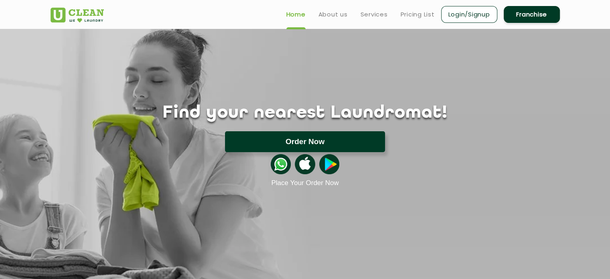
click at [364, 135] on button "Order Now" at bounding box center [305, 141] width 160 height 21
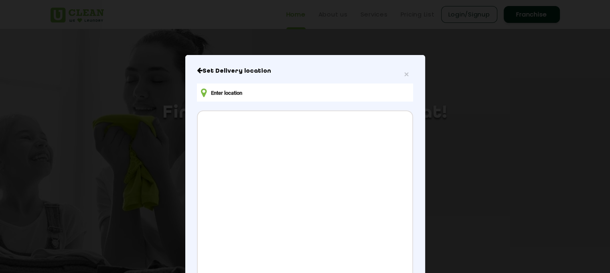
click at [302, 96] on input "text" at bounding box center [305, 92] width 216 height 18
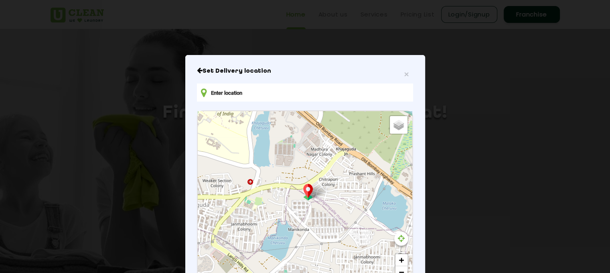
type input "[STREET_ADDRESS]"
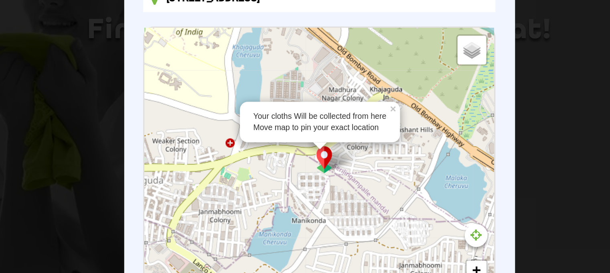
scroll to position [17, 0]
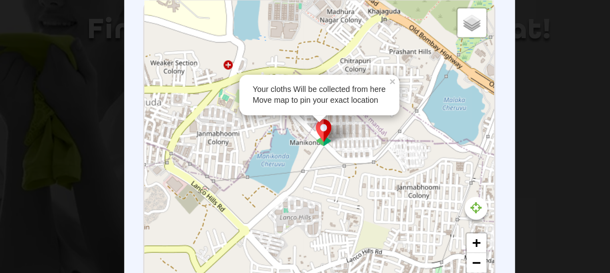
drag, startPoint x: 319, startPoint y: 198, endPoint x: 318, endPoint y: 191, distance: 7.3
click at [318, 191] on div "Your cloths Will be collected from here Move map to pin your exact location × D…" at bounding box center [305, 183] width 214 height 179
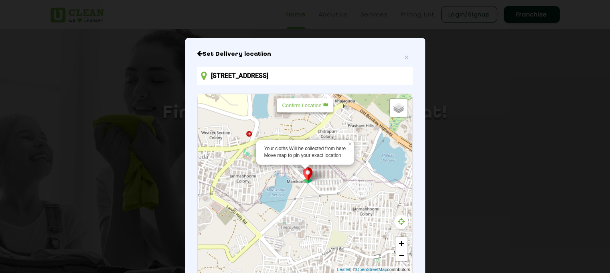
click at [398, 225] on icon at bounding box center [401, 221] width 7 height 8
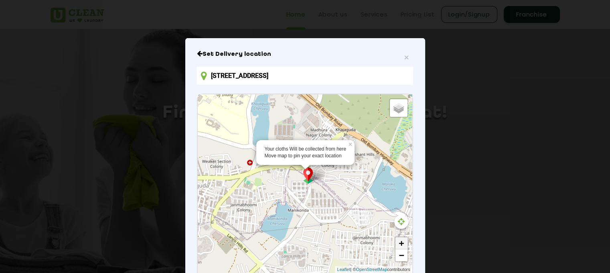
click at [400, 244] on link "+" at bounding box center [402, 243] width 12 height 12
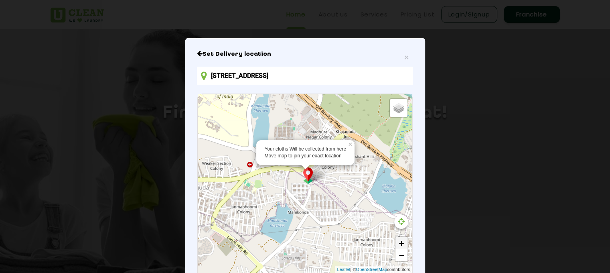
click at [400, 244] on link "+" at bounding box center [402, 243] width 12 height 12
click at [397, 247] on link "+" at bounding box center [402, 243] width 12 height 12
click at [398, 242] on link "+" at bounding box center [402, 243] width 12 height 12
click at [399, 259] on link "−" at bounding box center [402, 255] width 12 height 12
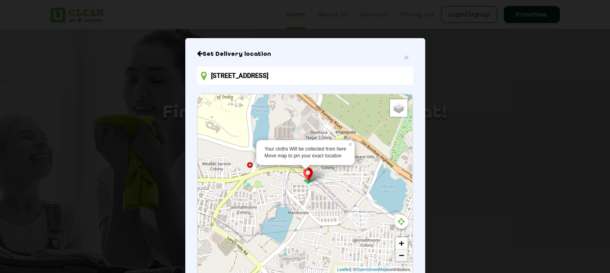
click at [399, 259] on link "−" at bounding box center [402, 255] width 12 height 12
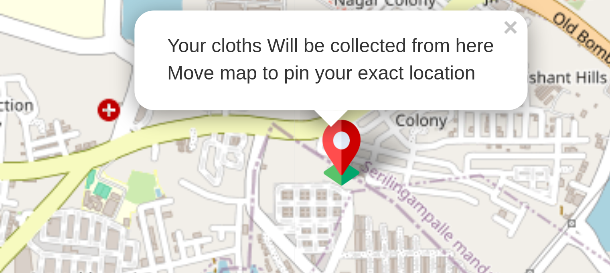
drag, startPoint x: 308, startPoint y: 179, endPoint x: 315, endPoint y: 179, distance: 7.2
click at [315, 179] on div "Your cloths Will be collected from here Move map to pin your exact location × D…" at bounding box center [305, 183] width 214 height 179
drag, startPoint x: 301, startPoint y: 164, endPoint x: 308, endPoint y: 167, distance: 7.2
click at [197, 94] on div "Your cloths Will be collected from here Move map to pin your exact location ×" at bounding box center [197, 94] width 0 height 0
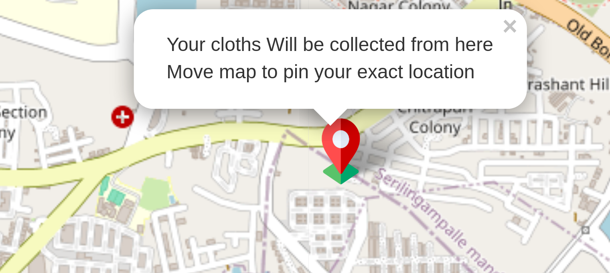
drag, startPoint x: 306, startPoint y: 174, endPoint x: 310, endPoint y: 174, distance: 4.8
click at [310, 174] on img at bounding box center [307, 175] width 15 height 16
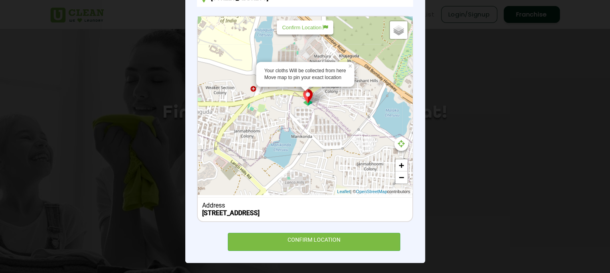
scroll to position [97, 0]
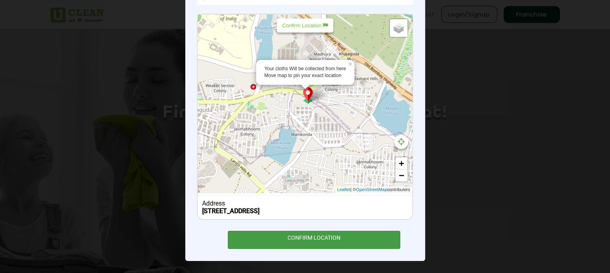
click at [334, 246] on div "CONFIRM LOCATION" at bounding box center [314, 240] width 173 height 18
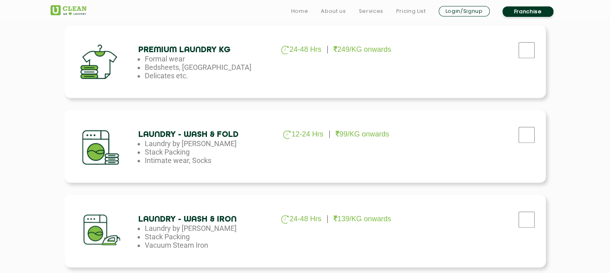
scroll to position [374, 0]
checkbox input "true"
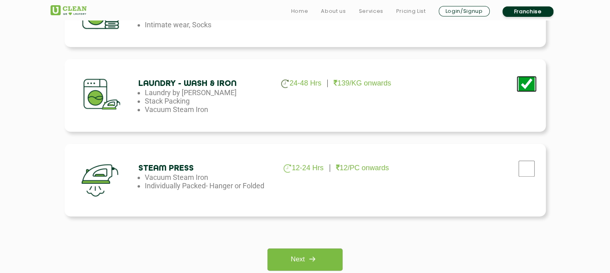
scroll to position [510, 0]
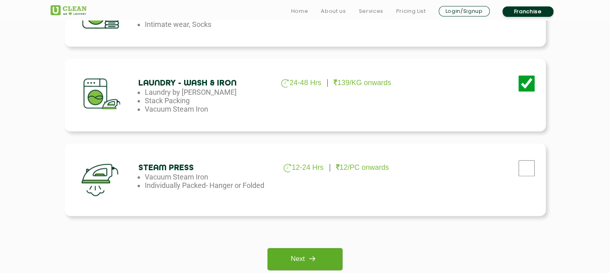
click at [318, 254] on img at bounding box center [312, 258] width 14 height 14
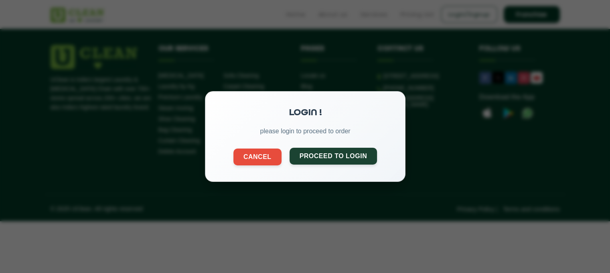
click at [331, 157] on button "Proceed to Login" at bounding box center [333, 156] width 88 height 17
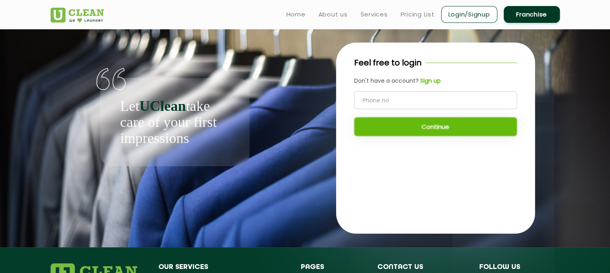
click at [378, 101] on input "tel" at bounding box center [435, 100] width 163 height 18
type input "8755988217"
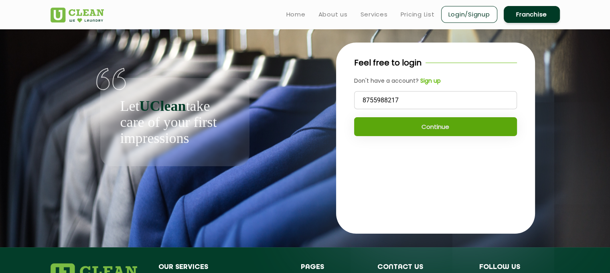
click at [402, 119] on button "Continue" at bounding box center [435, 126] width 163 height 19
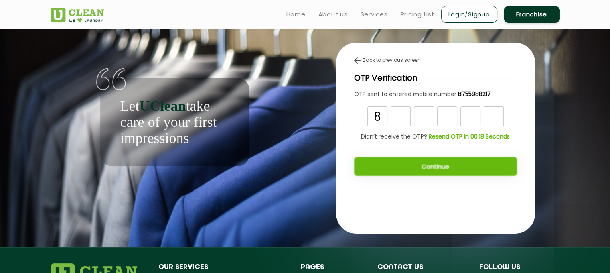
type input "8"
type input "3"
type input "4"
type input "1"
type input "7"
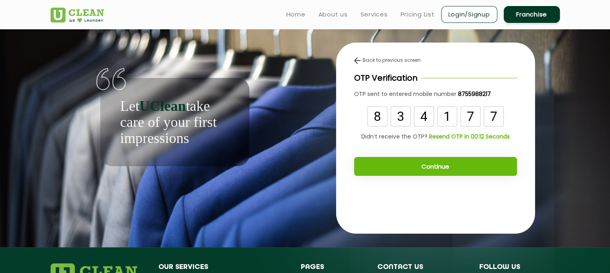
type input "7"
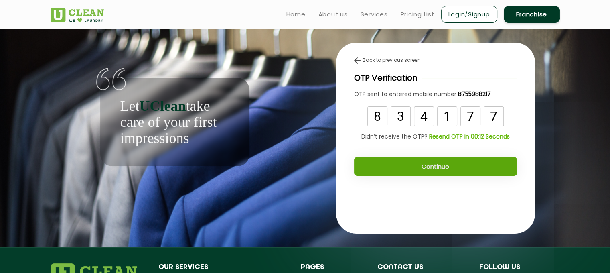
click at [422, 163] on button "Continue" at bounding box center [435, 166] width 163 height 19
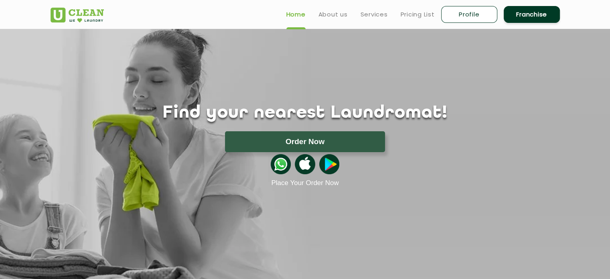
click at [351, 142] on button "Order Now" at bounding box center [305, 141] width 160 height 21
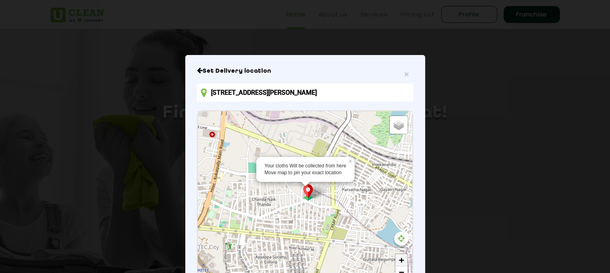
scroll to position [17, 0]
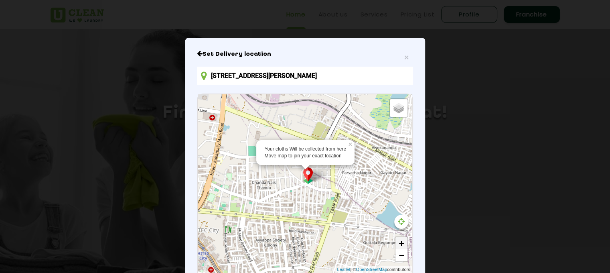
click at [403, 245] on div "Your cloths Will be collected from here Move map to pin your exact location × D…" at bounding box center [305, 183] width 214 height 179
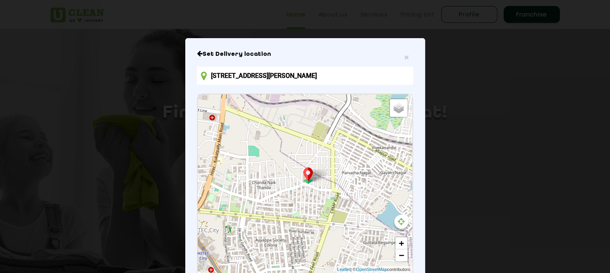
click at [401, 228] on div "Default Satellite + − Leaflet | © OpenStreetMap contributors" at bounding box center [305, 183] width 214 height 179
click at [339, 79] on input "83-84, S Convention Rd, Survey Of India Ayyappa Society, Survey of India Colony…" at bounding box center [305, 76] width 216 height 18
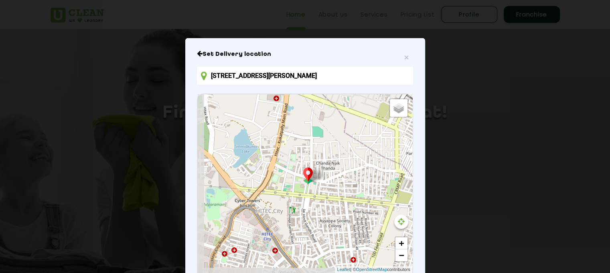
drag, startPoint x: 289, startPoint y: 133, endPoint x: 361, endPoint y: 107, distance: 76.3
click at [361, 107] on div "Default Satellite + − Leaflet | © OpenStreetMap contributors" at bounding box center [305, 183] width 214 height 179
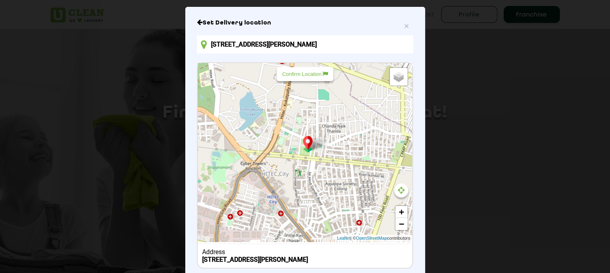
scroll to position [48, 0]
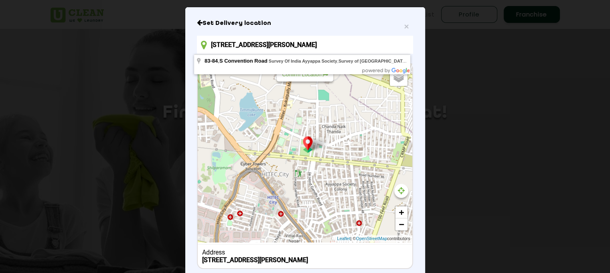
click at [320, 46] on input "83-84, S Convention Rd, Survey Of India Ayyappa Society, Survey of India Colony…" at bounding box center [305, 45] width 216 height 18
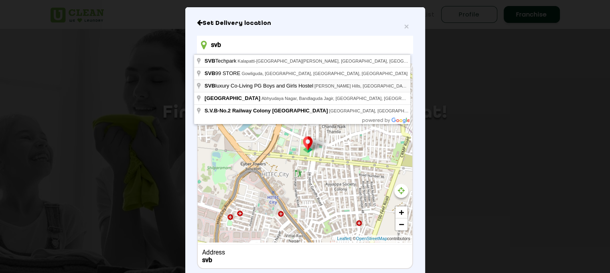
type input "SVB luxury Co-Living PG Boys and Girls Hostel, Prashanthi Hills, Khajaguda, Hyd…"
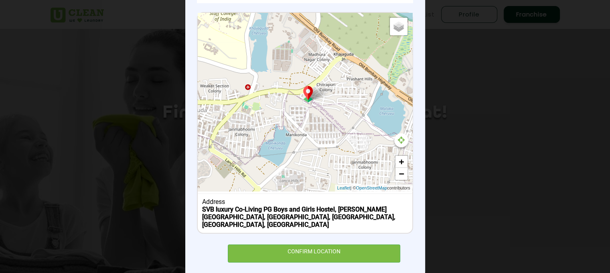
scroll to position [99, 0]
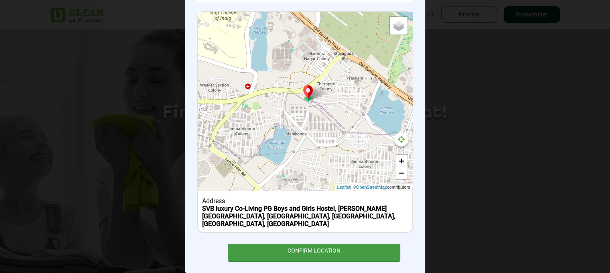
click at [359, 252] on div "CONFIRM LOCATION" at bounding box center [314, 253] width 173 height 18
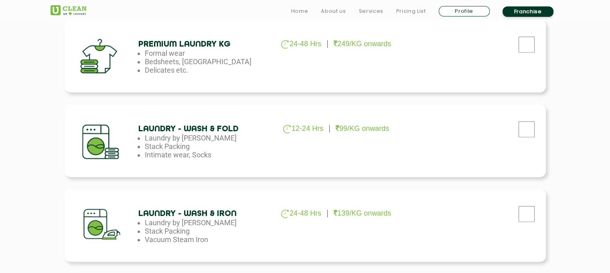
scroll to position [380, 0]
checkbox input "true"
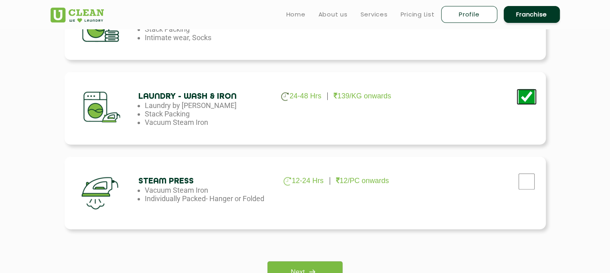
scroll to position [497, 0]
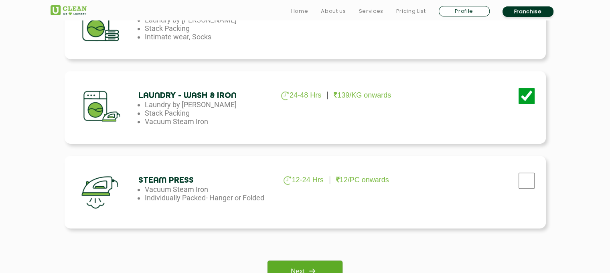
click at [326, 265] on link "Next" at bounding box center [305, 271] width 75 height 22
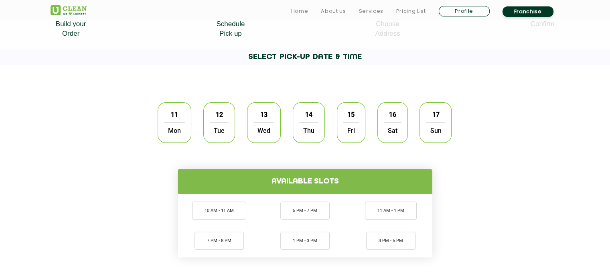
scroll to position [194, 0]
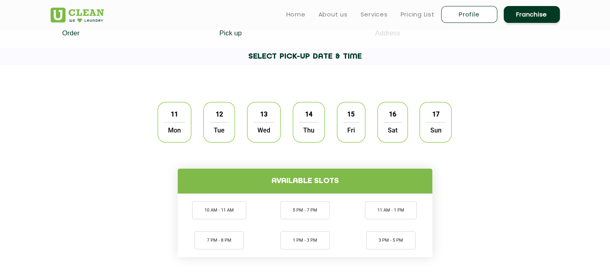
click at [170, 124] on span "Mon" at bounding box center [174, 130] width 21 height 16
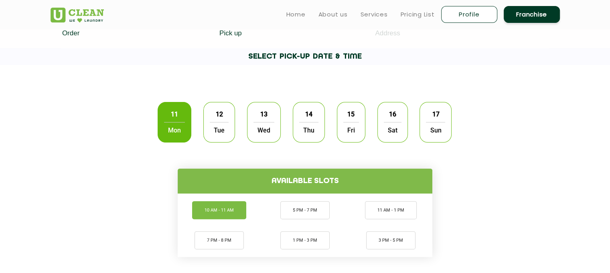
click at [219, 216] on li "10 AM - 11 AM" at bounding box center [219, 210] width 54 height 18
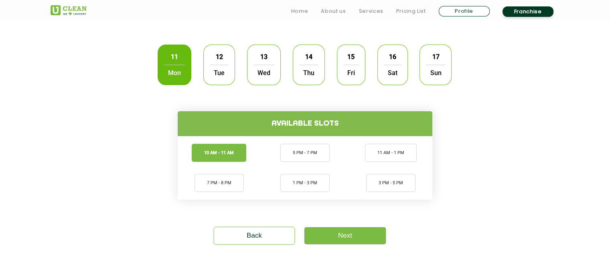
scroll to position [254, 0]
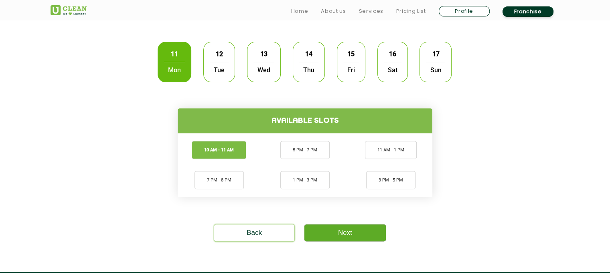
click at [320, 232] on link "Next" at bounding box center [344, 232] width 81 height 17
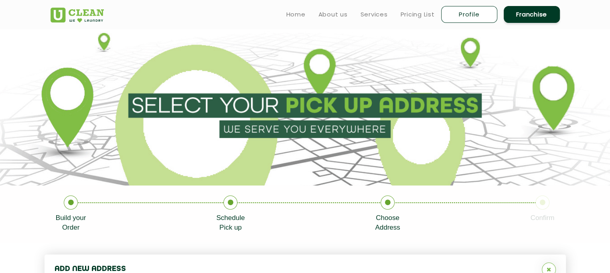
type input "Save"
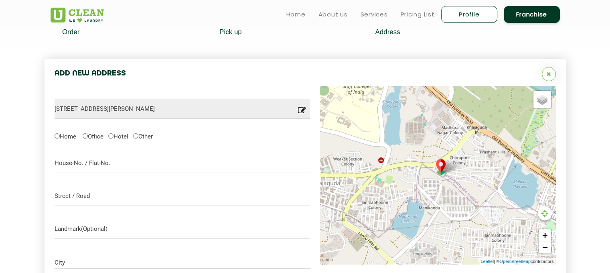
scroll to position [195, 0]
click at [258, 170] on input "text" at bounding box center [183, 163] width 256 height 20
type input "204, SVB Co Living"
click at [146, 136] on label "Other" at bounding box center [143, 136] width 20 height 8
click at [138, 136] on input "Other" at bounding box center [135, 136] width 5 height 5
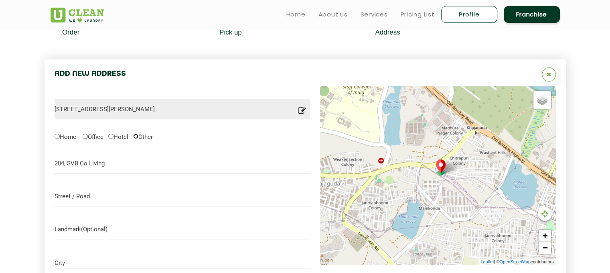
radio input "true"
click at [101, 199] on input "text" at bounding box center [183, 196] width 256 height 20
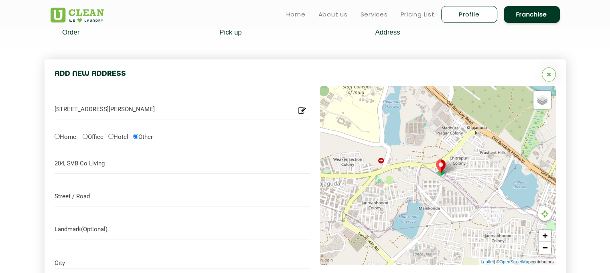
click at [90, 111] on input "Plot No: 264, Prashanthi Hills, Khajaguda, Hyderabad, Telangana 500089, India" at bounding box center [183, 109] width 256 height 20
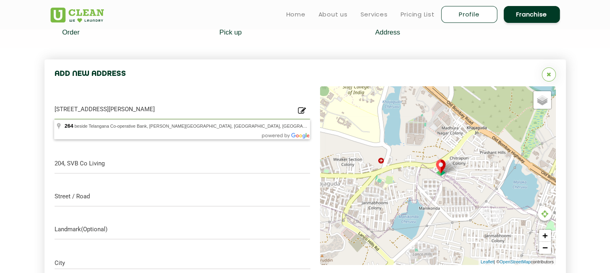
drag, startPoint x: 90, startPoint y: 111, endPoint x: 152, endPoint y: 108, distance: 62.2
click at [152, 108] on input "Plot No: 264, Prashanthi Hills, Khajaguda, Hyderabad, Telangana 500089, India" at bounding box center [183, 109] width 256 height 20
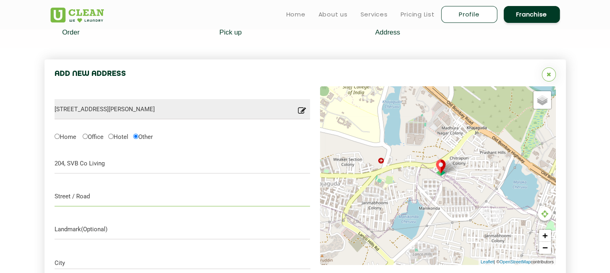
click at [115, 197] on input "text" at bounding box center [183, 196] width 256 height 20
paste input "Prashanthi Hills, Khajaguda"
type input "Prashanthi Hills, Khajaguda"
click at [158, 235] on input "text" at bounding box center [183, 229] width 256 height 20
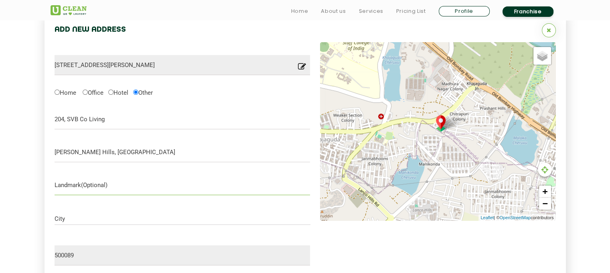
scroll to position [254, 0]
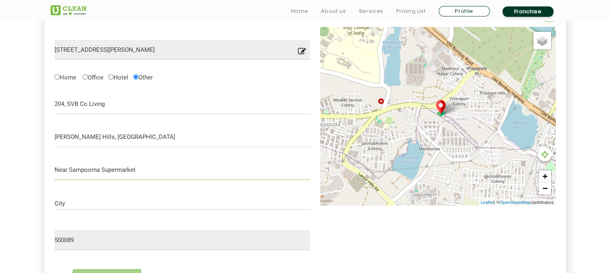
type input "Near Sampoorna Supermarket"
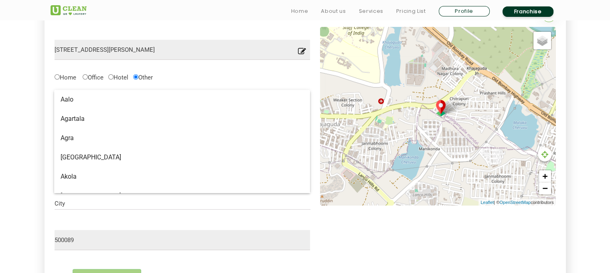
click at [164, 202] on input "City" at bounding box center [183, 203] width 256 height 7
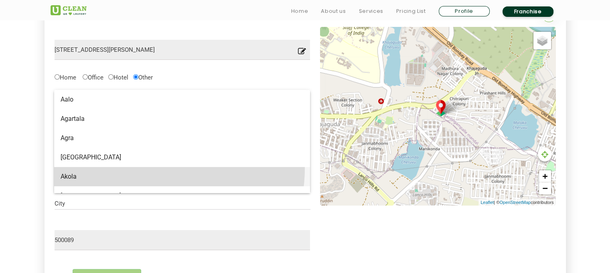
click at [157, 168] on mat-option "Akola" at bounding box center [182, 176] width 256 height 19
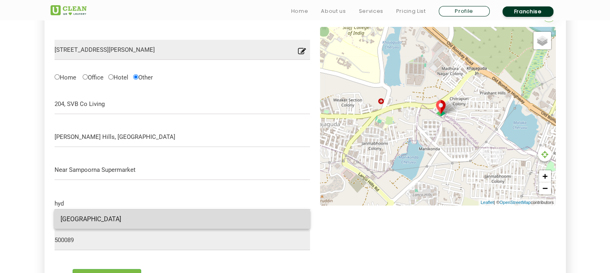
click at [142, 216] on span "[GEOGRAPHIC_DATA]" at bounding box center [182, 219] width 243 height 8
type input "[GEOGRAPHIC_DATA]"
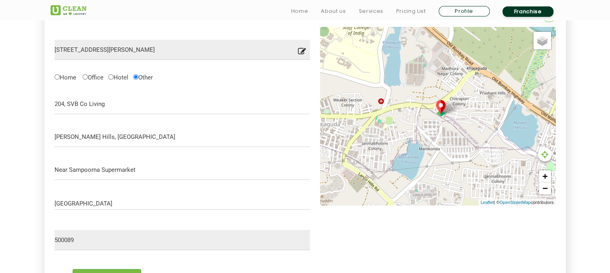
scroll to position [369, 0]
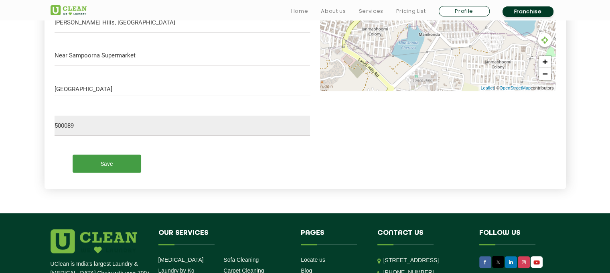
click at [125, 160] on input "Save" at bounding box center [107, 163] width 69 height 18
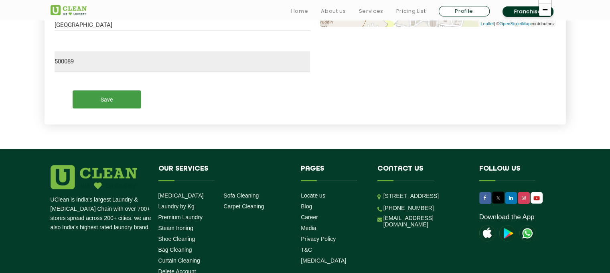
scroll to position [471, 0]
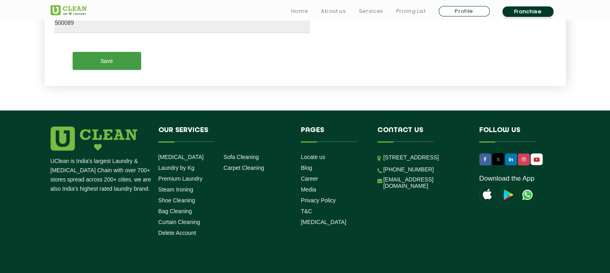
click at [123, 61] on input "Save" at bounding box center [107, 61] width 69 height 18
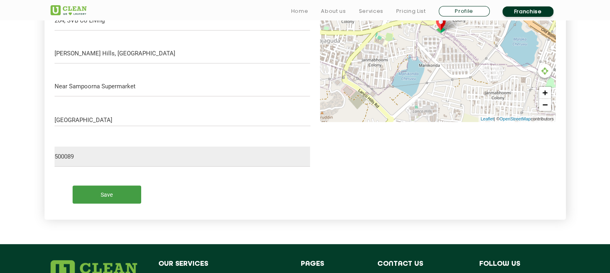
scroll to position [350, 0]
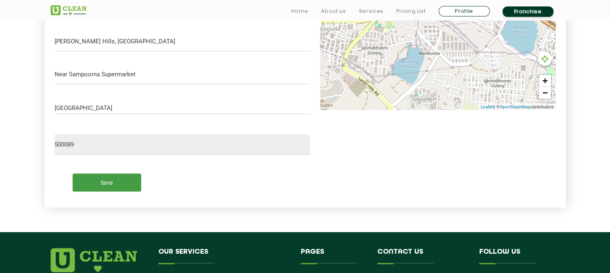
click at [131, 185] on input "Save" at bounding box center [107, 182] width 69 height 18
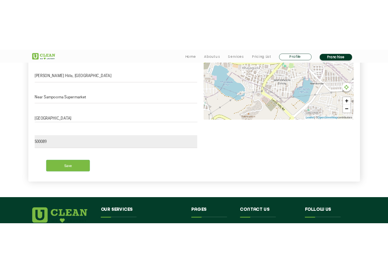
scroll to position [478, 0]
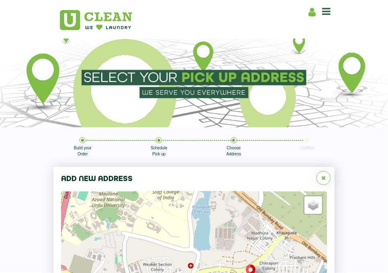
type input "Prashanthi Hills, Khajaguda"
drag, startPoint x: 46, startPoint y: 87, endPoint x: 21, endPoint y: 86, distance: 24.5
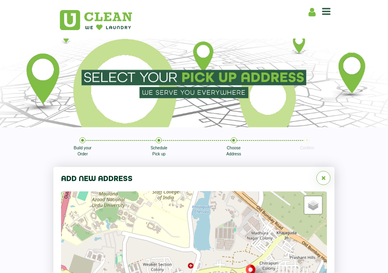
type input "204"
paste input "Prashanthi Hills, Khajaguda"
type input "SVB Coliving, Prashanthi Hills, Khajaguda"
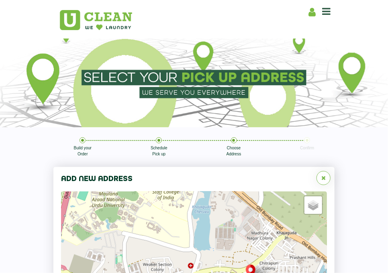
radio input "true"
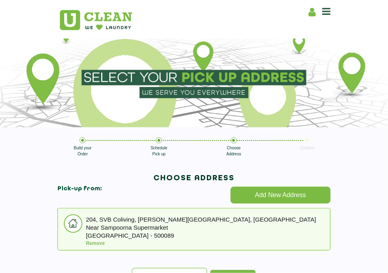
scroll to position [168, 0]
click at [239, 270] on link "Next" at bounding box center [232, 278] width 45 height 17
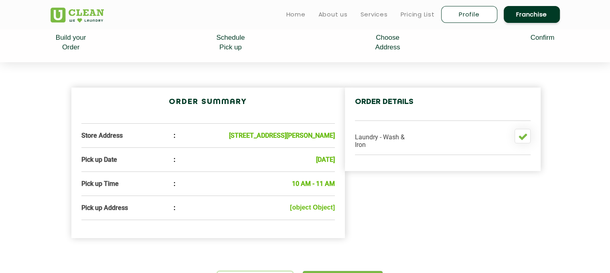
scroll to position [187, 0]
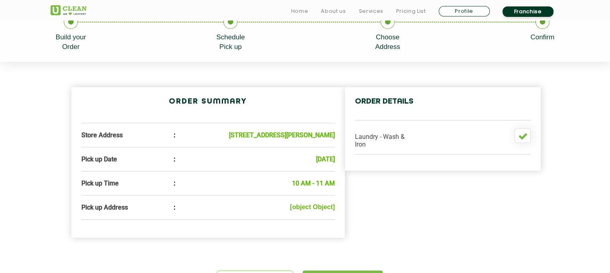
click at [306, 211] on li ":" at bounding box center [171, 207] width 274 height 8
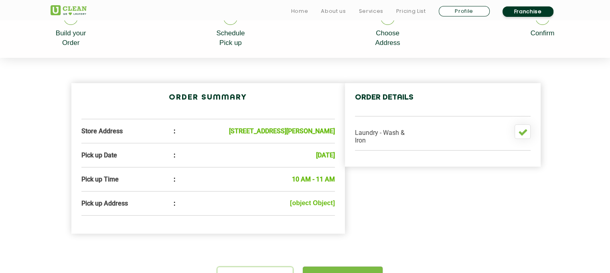
scroll to position [426, 0]
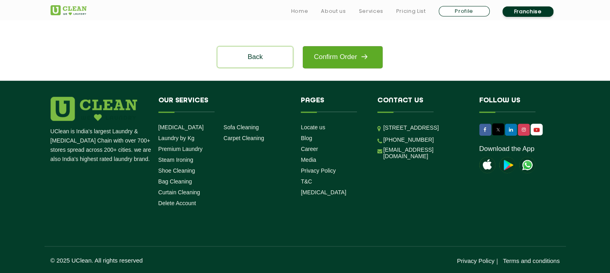
click at [356, 56] on link "Confirm Order" at bounding box center [342, 57] width 79 height 22
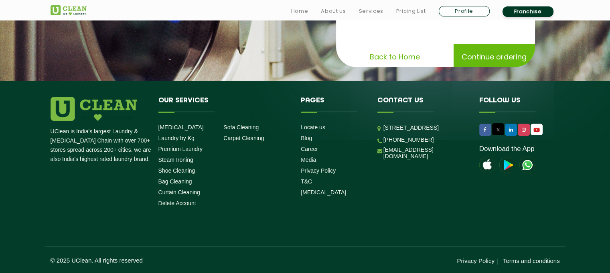
scroll to position [172, 0]
click at [187, 135] on link "Laundry by Kg" at bounding box center [176, 138] width 36 height 6
